Goal: Transaction & Acquisition: Subscribe to service/newsletter

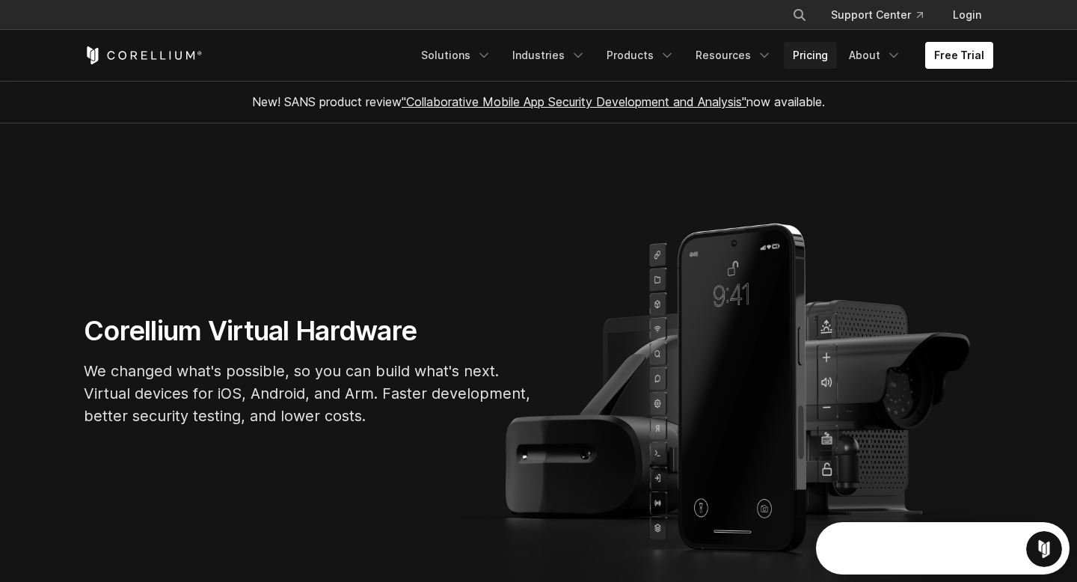
click at [809, 58] on link "Pricing" at bounding box center [810, 55] width 53 height 27
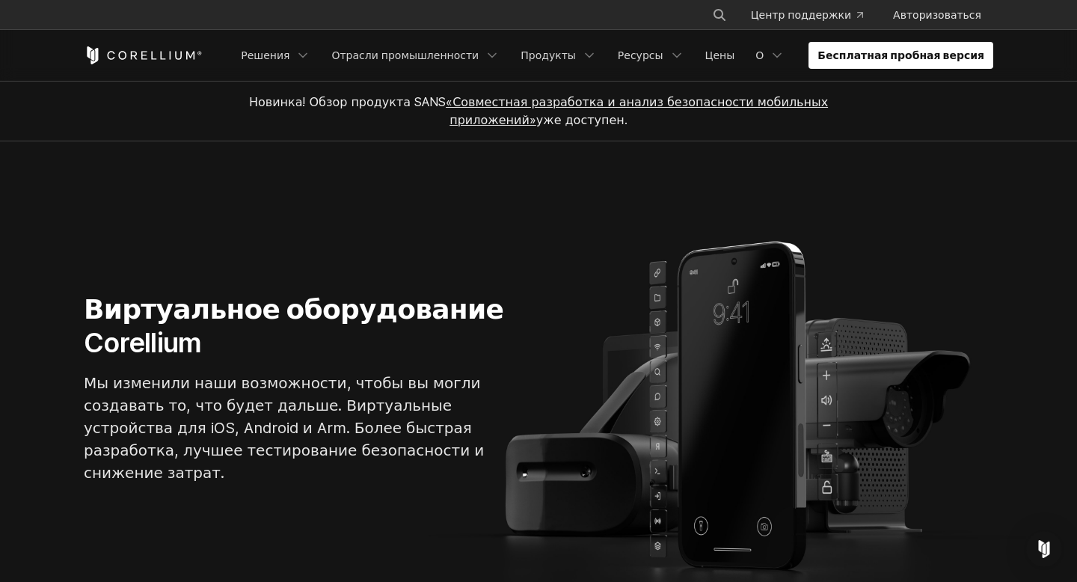
click at [802, 191] on section "Виртуальное оборудование Corellium Мы изменили наши возможности, чтобы вы могли…" at bounding box center [538, 394] width 1077 height 506
click at [915, 49] on font "Бесплатная пробная версия" at bounding box center [901, 55] width 167 height 13
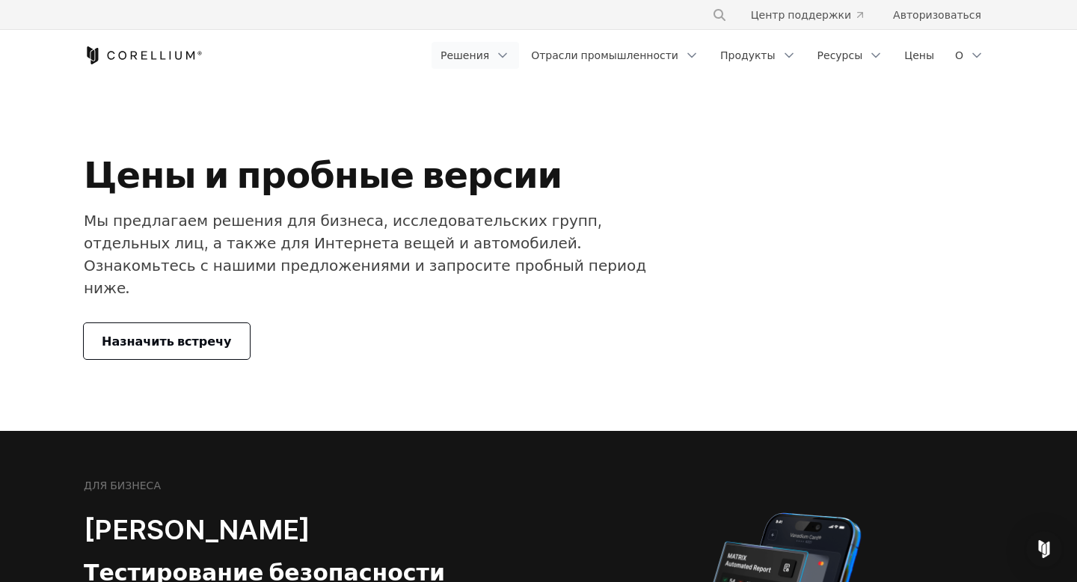
click at [506, 60] on link "Решения" at bounding box center [476, 55] width 88 height 27
